Goal: Information Seeking & Learning: Check status

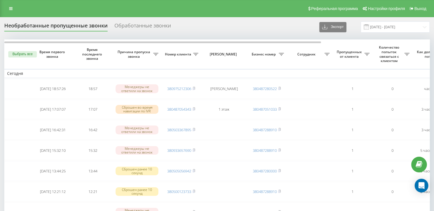
click at [128, 23] on div "Обработанные звонки" at bounding box center [143, 27] width 57 height 9
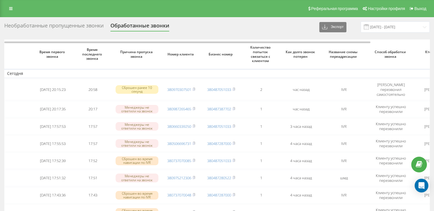
click at [82, 28] on div "Необработанные пропущенные звонки" at bounding box center [53, 27] width 99 height 9
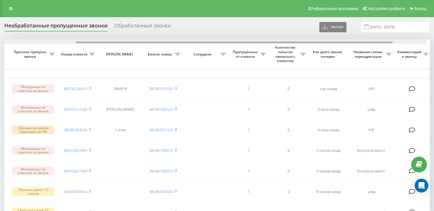
scroll to position [0, 101]
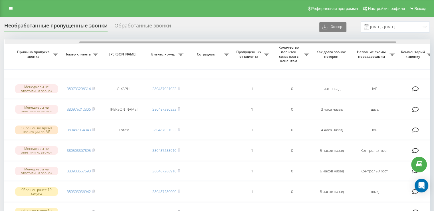
drag, startPoint x: 74, startPoint y: 42, endPoint x: 149, endPoint y: 43, distance: 75.1
click at [149, 43] on div at bounding box center [218, 41] width 426 height 4
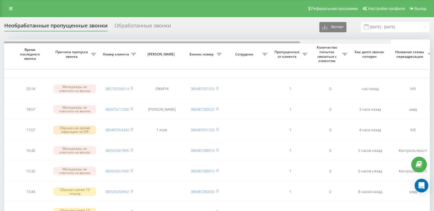
scroll to position [0, 0]
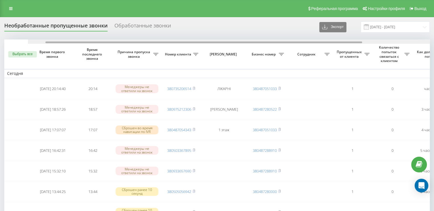
drag, startPoint x: 126, startPoint y: 41, endPoint x: 1, endPoint y: 47, distance: 124.3
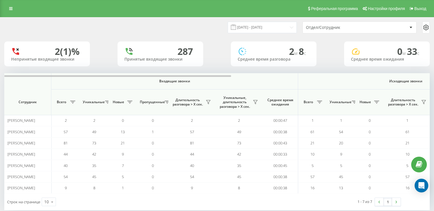
click at [10, 8] on icon at bounding box center [10, 9] width 3 height 4
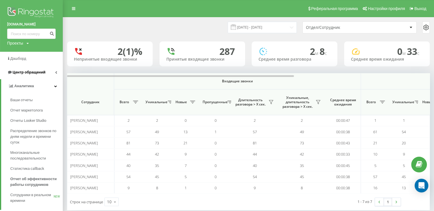
click at [26, 71] on span "Центр обращений" at bounding box center [29, 72] width 33 height 4
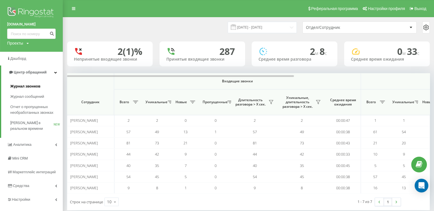
click at [23, 86] on span "Журнал звонков" at bounding box center [25, 86] width 30 height 6
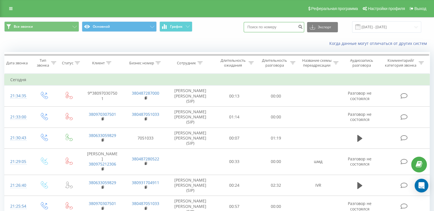
click at [265, 30] on input at bounding box center [274, 27] width 61 height 10
paste input "0960004319"
type input "0960004319"
click at [303, 25] on icon "submit" at bounding box center [300, 25] width 5 height 3
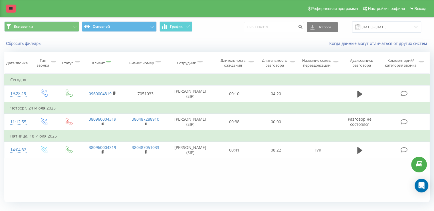
click at [8, 8] on link at bounding box center [11, 9] width 10 height 8
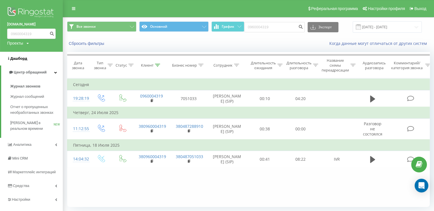
click at [21, 58] on span "Дашборд" at bounding box center [18, 58] width 17 height 4
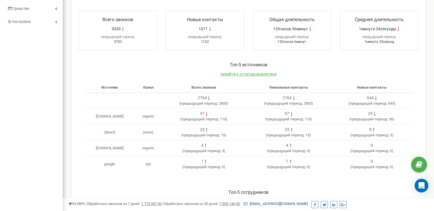
scroll to position [229, 0]
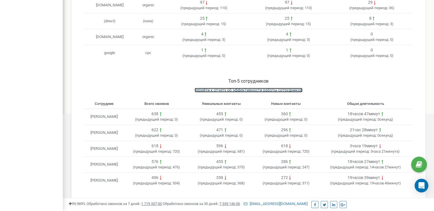
click at [260, 88] on span "перейти к отчету об эффективности работы сотрудников" at bounding box center [249, 90] width 108 height 5
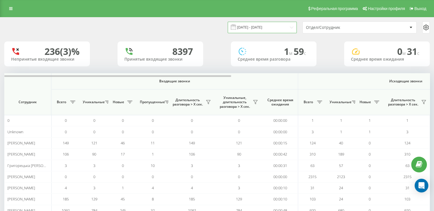
click at [290, 29] on input "19.07.2025 - 19.08.2025" at bounding box center [262, 27] width 69 height 11
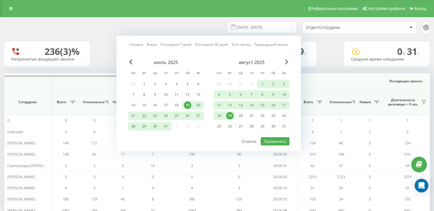
click at [228, 115] on div "19" at bounding box center [229, 115] width 7 height 7
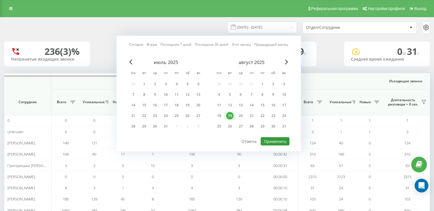
click at [274, 141] on button "Применить" at bounding box center [275, 141] width 29 height 8
type input "19.08.2025 - 19.08.2025"
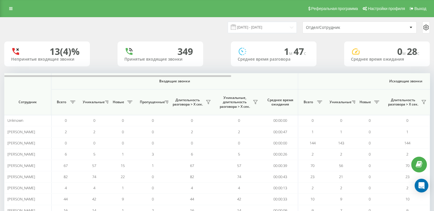
click at [412, 27] on div at bounding box center [411, 27] width 7 height 7
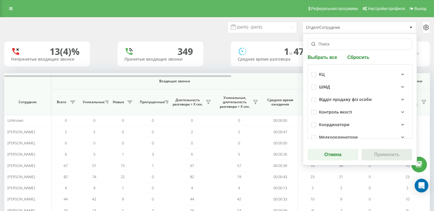
click at [315, 74] on div "КЦ" at bounding box center [361, 74] width 98 height 13
click at [315, 77] on div "КЦ" at bounding box center [361, 74] width 98 height 13
click at [309, 72] on div "КЦ ШМД Відділ продажу фіз особи Контроль якості Координатори Медкоординатори Ди…" at bounding box center [360, 101] width 105 height 74
click at [312, 72] on label at bounding box center [314, 72] width 5 height 0
checkbox input "true"
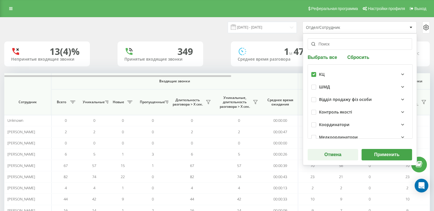
click at [375, 155] on button "Применить" at bounding box center [387, 154] width 51 height 11
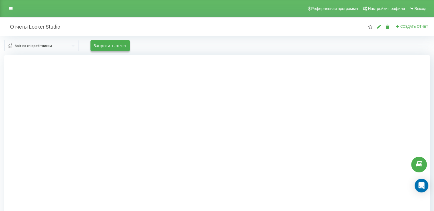
click at [74, 48] on input "text" at bounding box center [42, 45] width 74 height 10
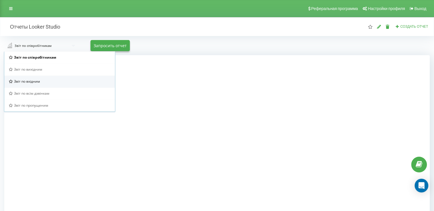
click at [53, 78] on div "Звіт по вхідним" at bounding box center [59, 81] width 111 height 12
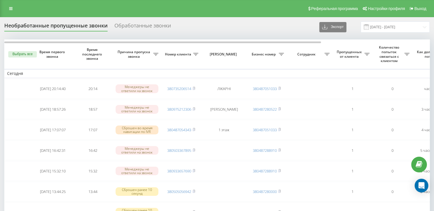
click at [147, 27] on div "Обработанные звонки" at bounding box center [143, 27] width 57 height 9
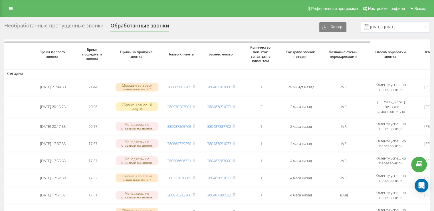
click at [60, 24] on div "Необработанные пропущенные звонки" at bounding box center [53, 27] width 99 height 9
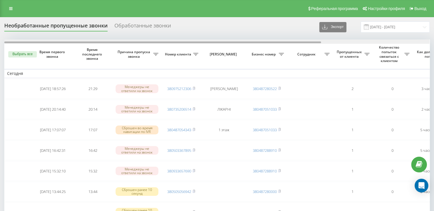
drag, startPoint x: 172, startPoint y: 43, endPoint x: 0, endPoint y: 39, distance: 172.0
